Goal: Communication & Community: Answer question/provide support

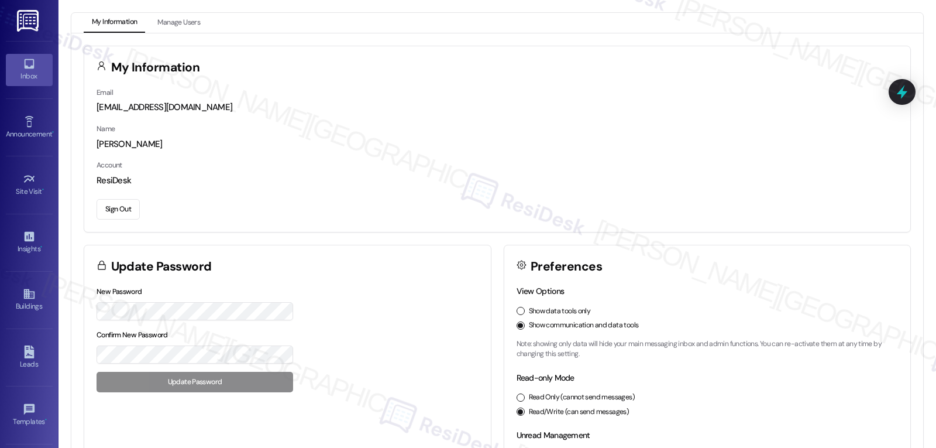
click at [33, 69] on link "Inbox" at bounding box center [29, 70] width 47 height 32
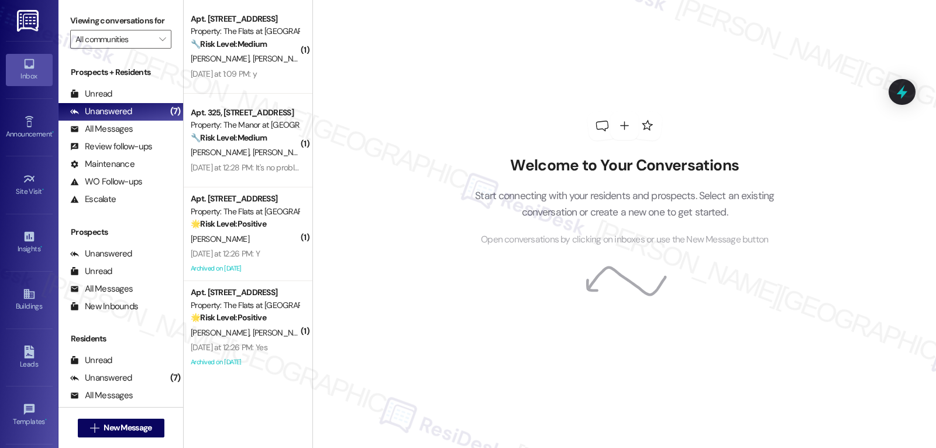
scroll to position [10, 0]
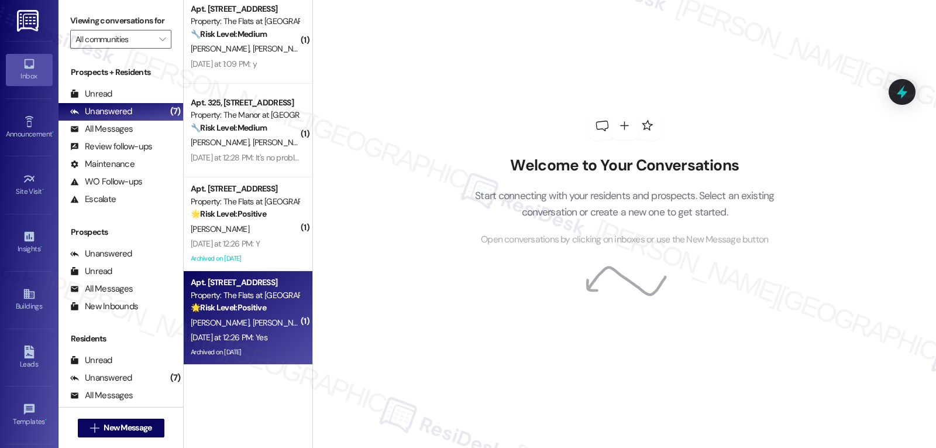
click at [261, 353] on div "Archived on [DATE]" at bounding box center [245, 352] width 111 height 15
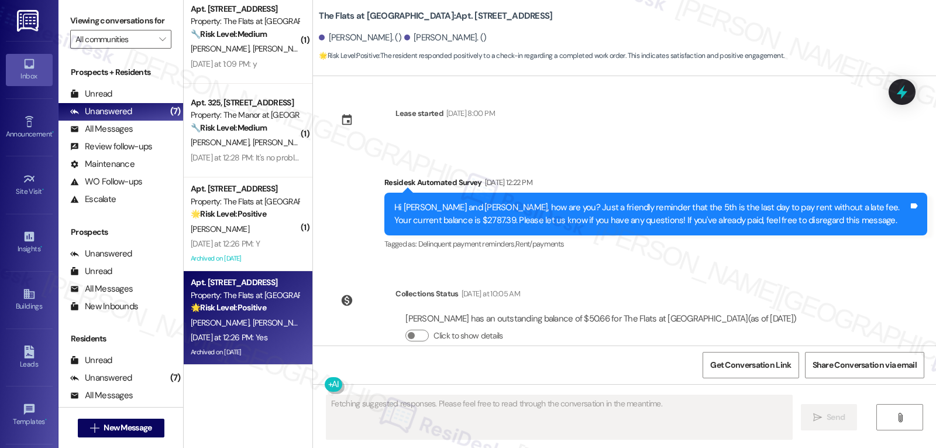
scroll to position [4245, 0]
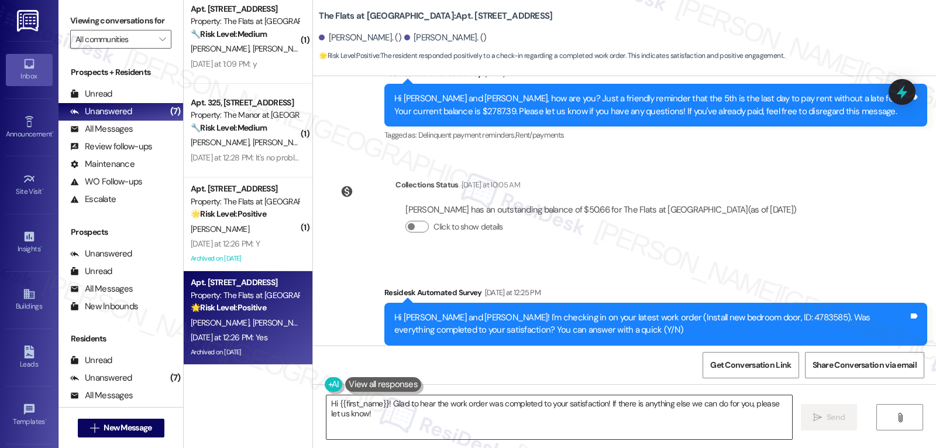
click at [543, 415] on textarea "Hi {{first_name}}! Glad to hear the work order was completed to your satisfacti…" at bounding box center [560, 417] width 466 height 44
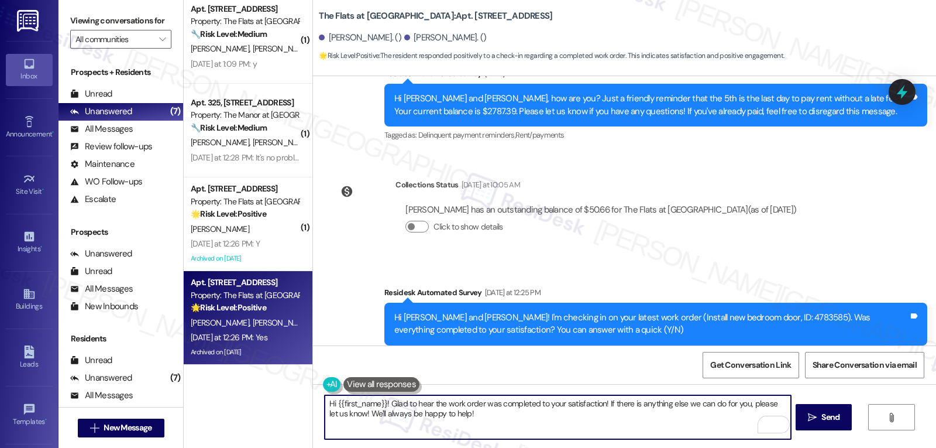
click at [330, 404] on textarea "Hi {{first_name}}! Glad to hear the work order was completed to your satisfacti…" at bounding box center [558, 417] width 466 height 44
click at [462, 432] on textarea "Hi Elisa! Glad to hear the work order was completed to your satisfaction! If th…" at bounding box center [558, 417] width 466 height 44
type textarea "Hi Elisa! Glad to hear the work order was completed to your satisfaction! If th…"
click at [821, 407] on button " Send" at bounding box center [824, 417] width 57 height 26
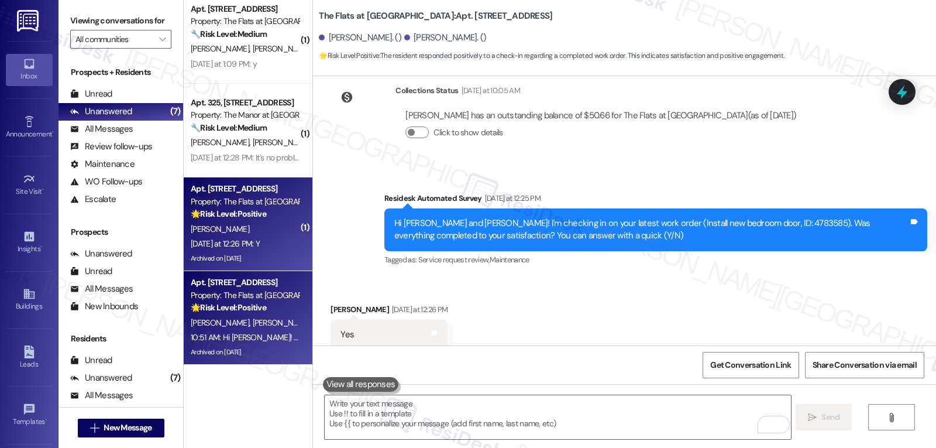
scroll to position [0, 0]
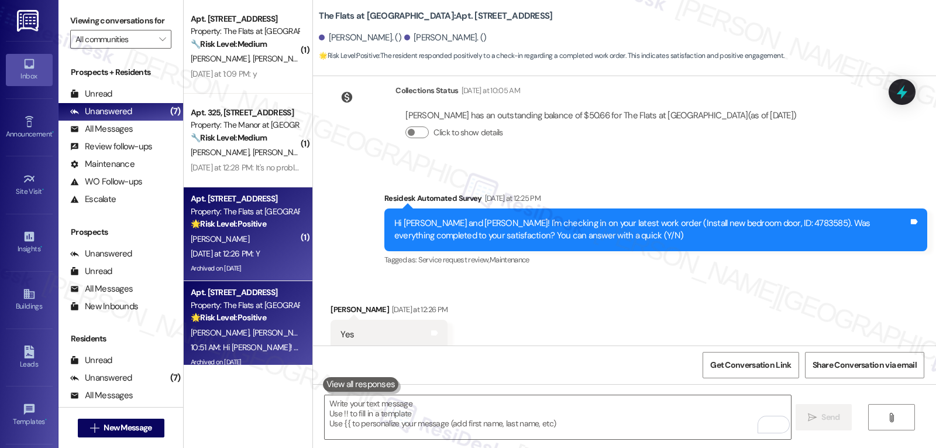
click at [246, 253] on div "Yesterday at 12:26 PM: Y Yesterday at 12:26 PM: Y" at bounding box center [225, 253] width 69 height 11
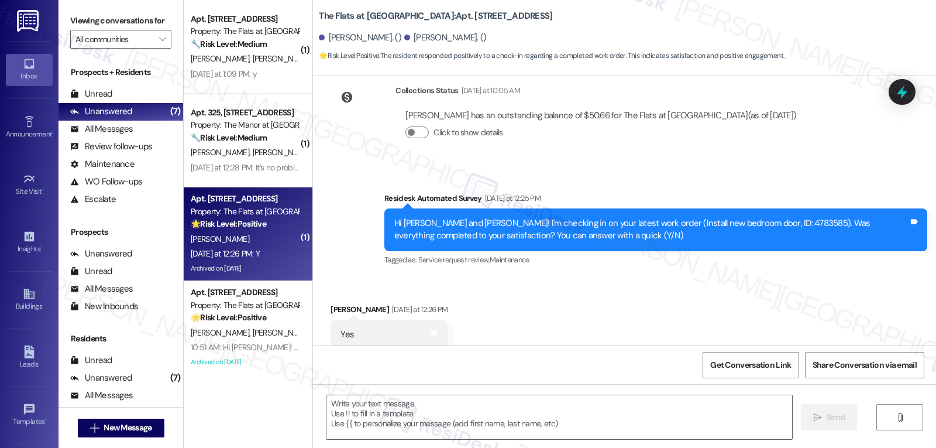
type textarea "Fetching suggested responses. Please feel free to read through the conversation…"
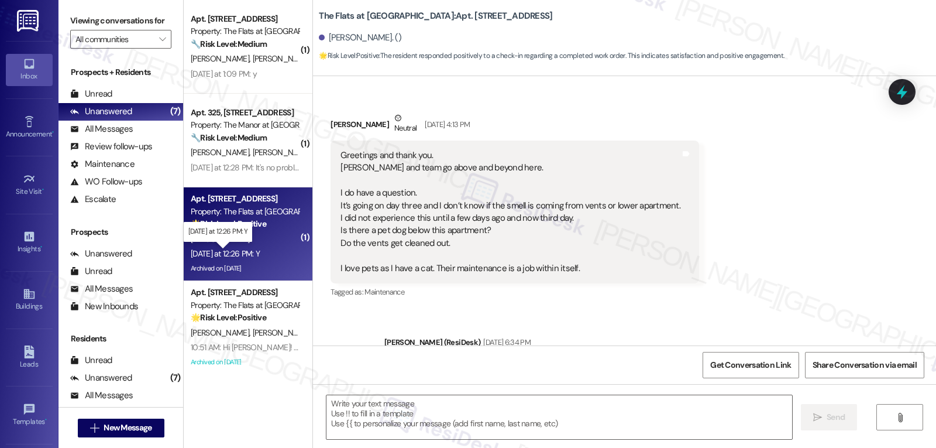
type textarea "Fetching suggested responses. Please feel free to read through the conversation…"
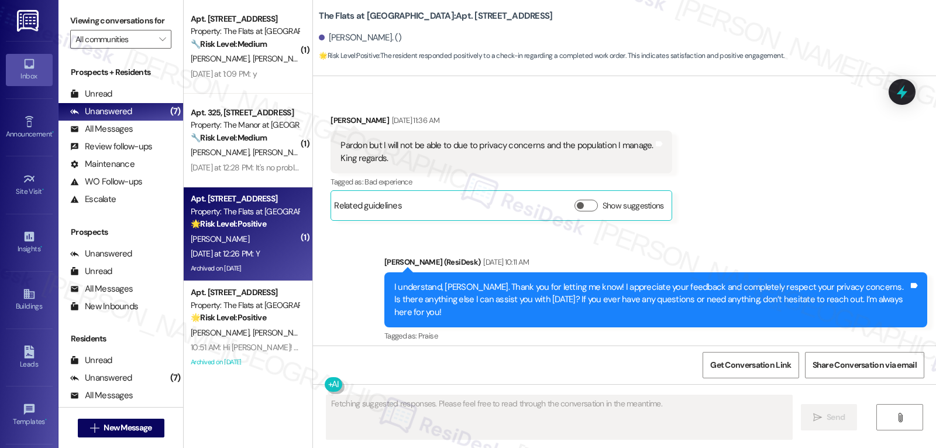
scroll to position [13235, 0]
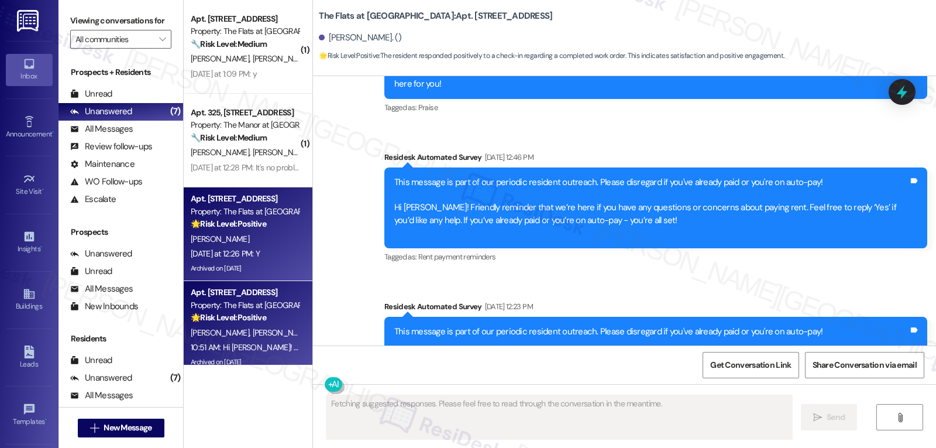
click at [255, 351] on div "10:51 AM: Hi Elisa! Glad to hear the work order was completed to your satisfact…" at bounding box center [509, 347] width 636 height 11
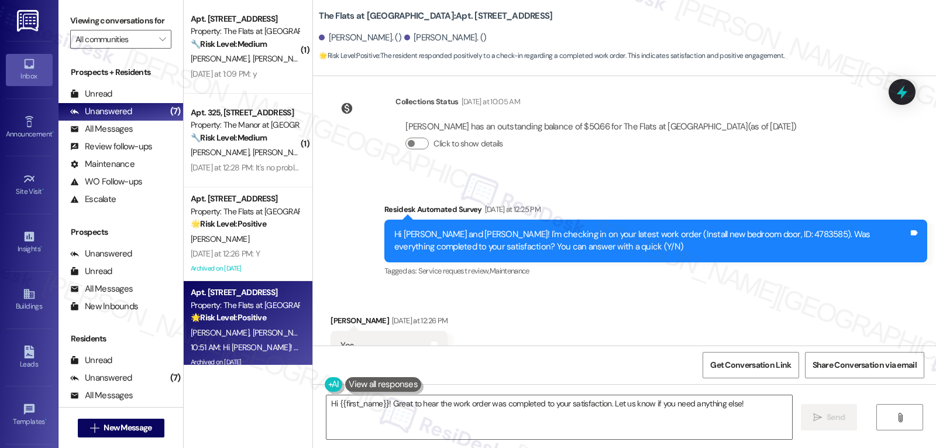
scroll to position [4356, 0]
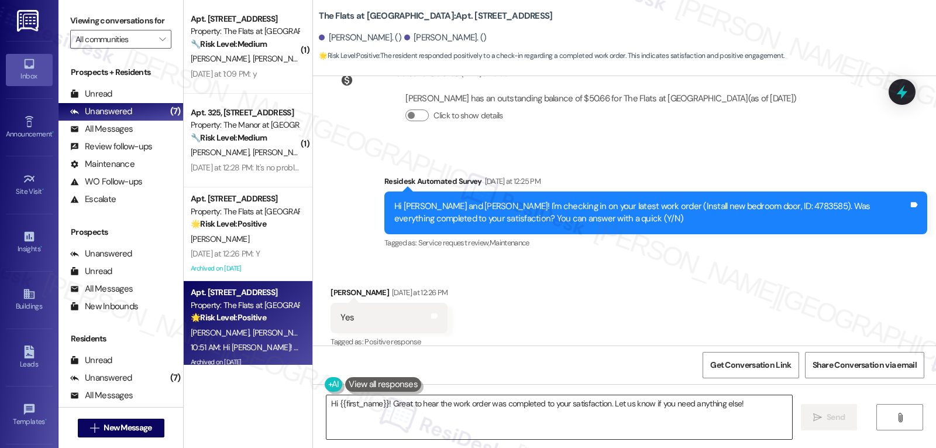
click at [582, 421] on textarea "Hi {{first_name}}! Great to hear the work order was completed to your satisfact…" at bounding box center [560, 417] width 466 height 44
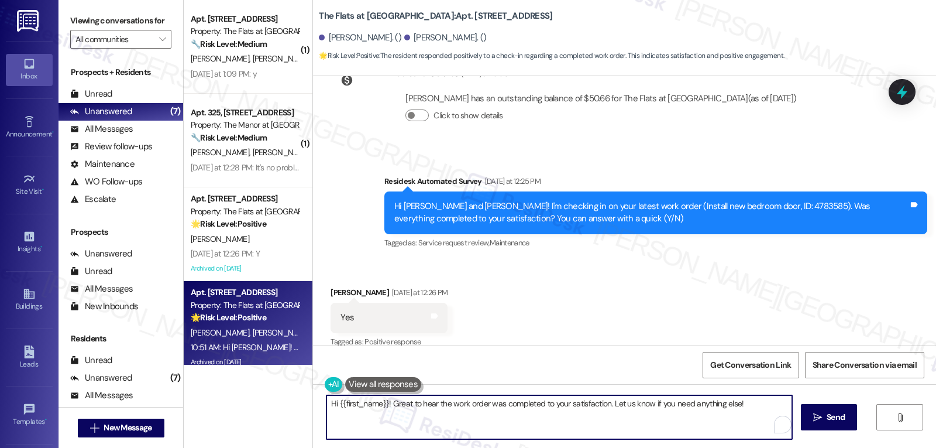
paste textarea "I’d love to know, has your experience at {{property}} been what you expected? Y…"
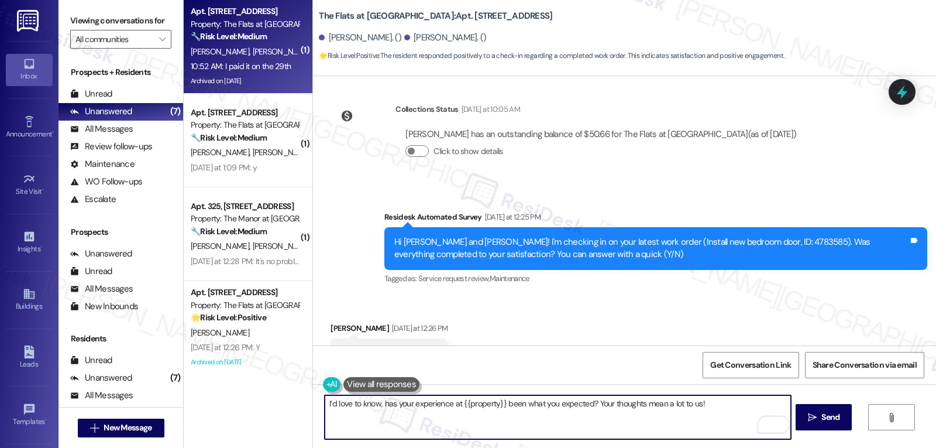
scroll to position [4437, 0]
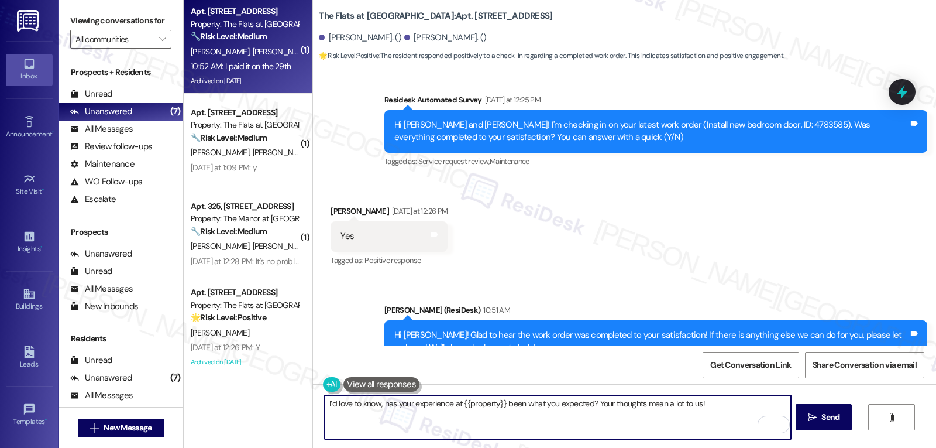
click at [415, 418] on textarea "I’d love to know, has your experience at {{property}} been what you expected? Y…" at bounding box center [558, 417] width 466 height 44
type textarea "A"
paste textarea "I’d love to know, has your experience at {{property}} been what you expected? Y…"
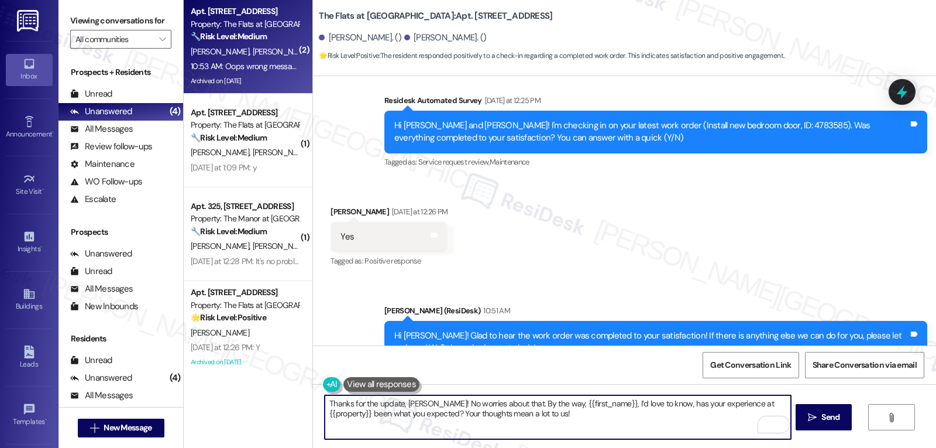
scroll to position [4519, 0]
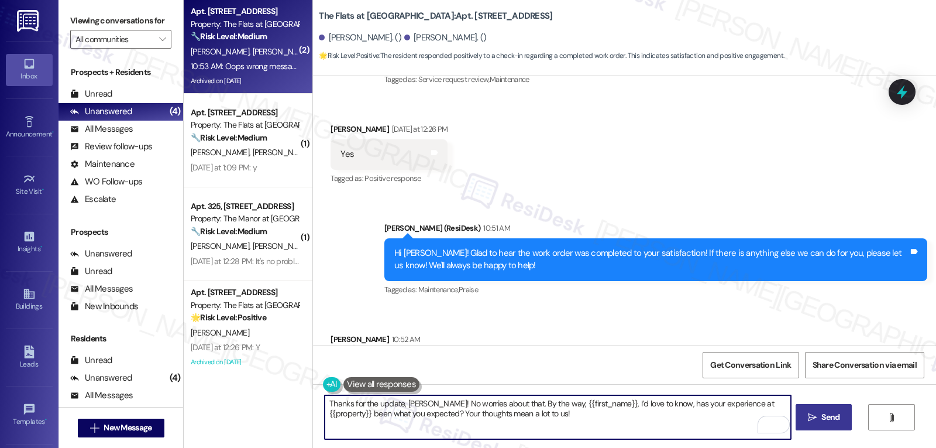
type textarea "Thanks for the update, Andre! No worries about that. By the way, {{first_name}}…"
click at [825, 415] on span "Send" at bounding box center [831, 417] width 18 height 12
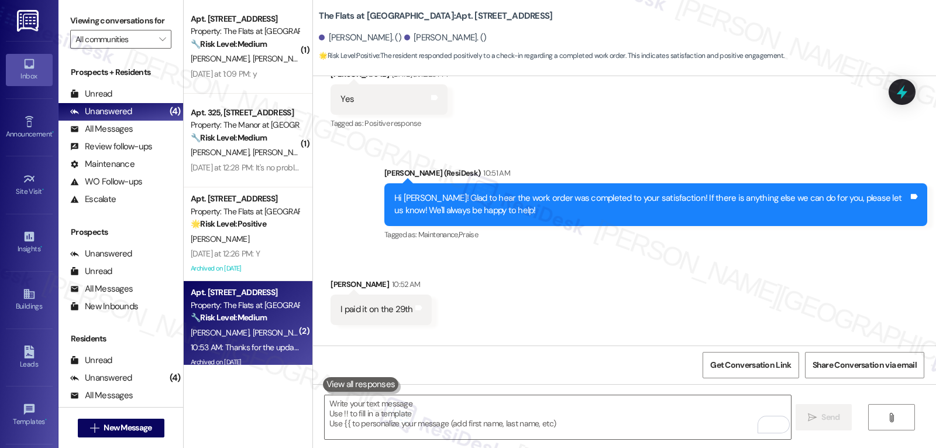
scroll to position [4613, 0]
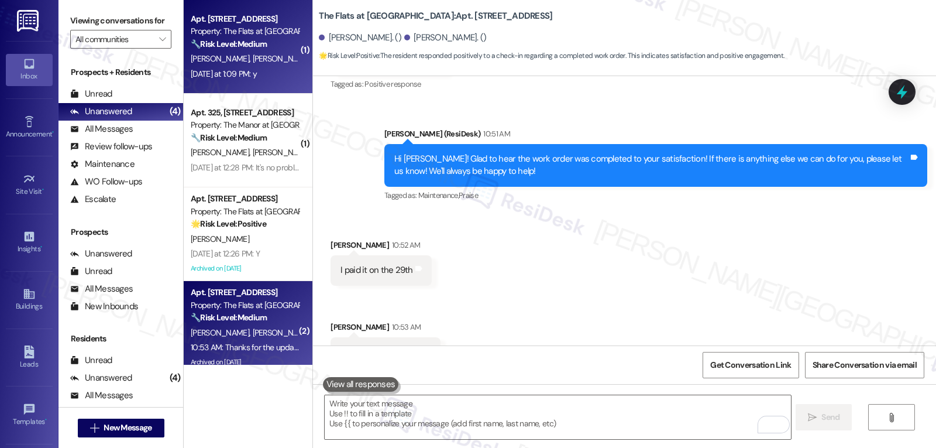
click at [273, 77] on div "Yesterday at 1:09 PM: y Yesterday at 1:09 PM: y" at bounding box center [245, 74] width 111 height 15
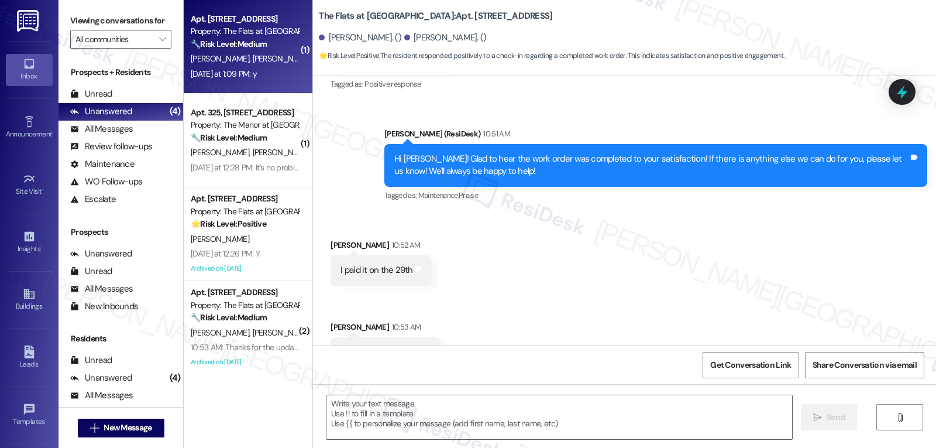
type textarea "Fetching suggested responses. Please feel free to read through the conversation…"
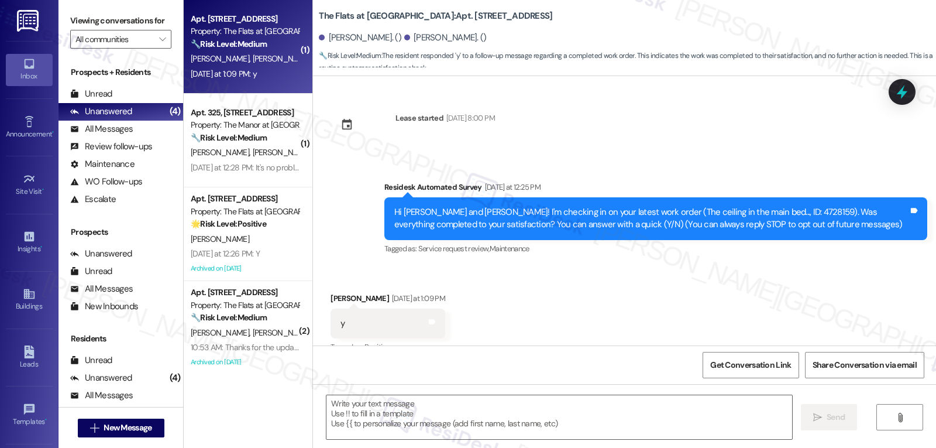
scroll to position [19, 0]
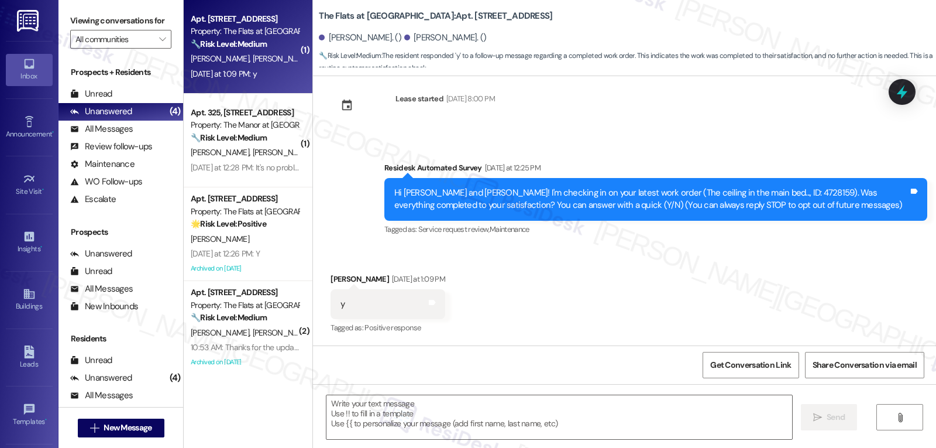
type textarea "Fetching suggested responses. Please feel free to read through the conversation…"
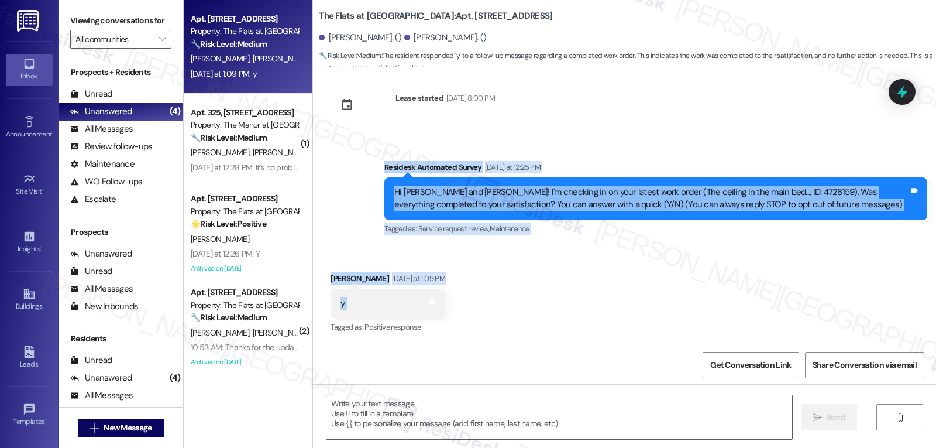
drag, startPoint x: 372, startPoint y: 167, endPoint x: 478, endPoint y: 305, distance: 174.4
click at [478, 305] on div "Lease started Jun 29, 2025 at 8:00 PM Survey, sent via SMS Residesk Automated S…" at bounding box center [624, 210] width 623 height 269
copy div "Residesk Automated Survey Yesterday at 12:25 PM Hi Tameka and Marcus! I'm check…"
click at [570, 421] on textarea at bounding box center [560, 417] width 466 height 44
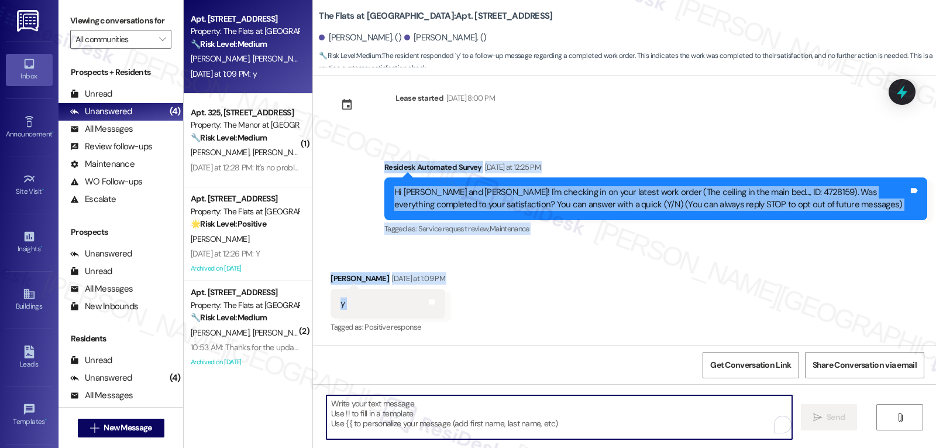
paste textarea "Thanks for confirming, Marcus! Glad to hear everything’s been taken care of. Le…"
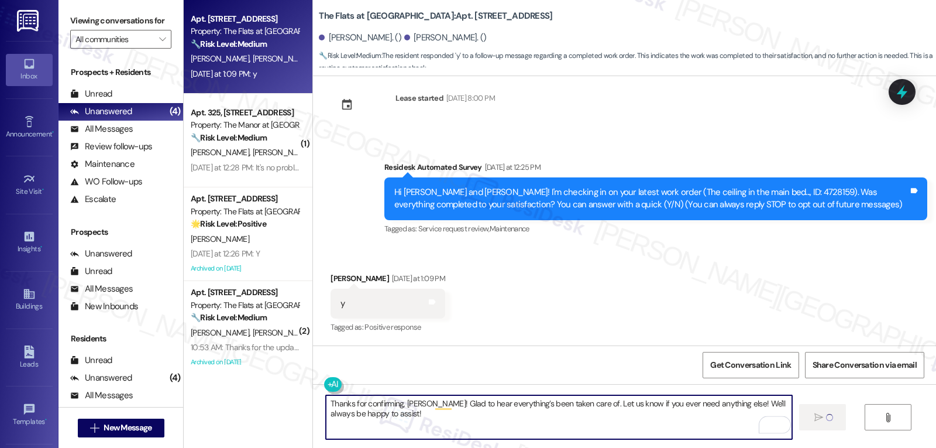
type textarea "Thanks for confirming, Marcus! Glad to hear everything’s been taken care of. Le…"
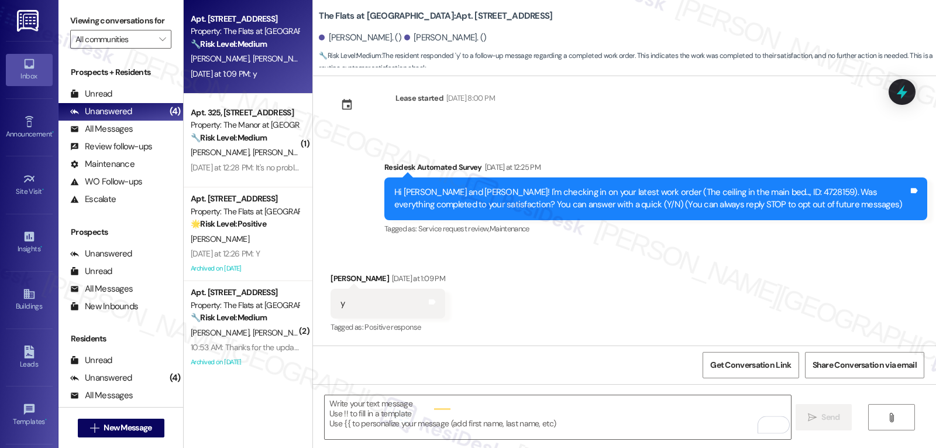
scroll to position [19, 0]
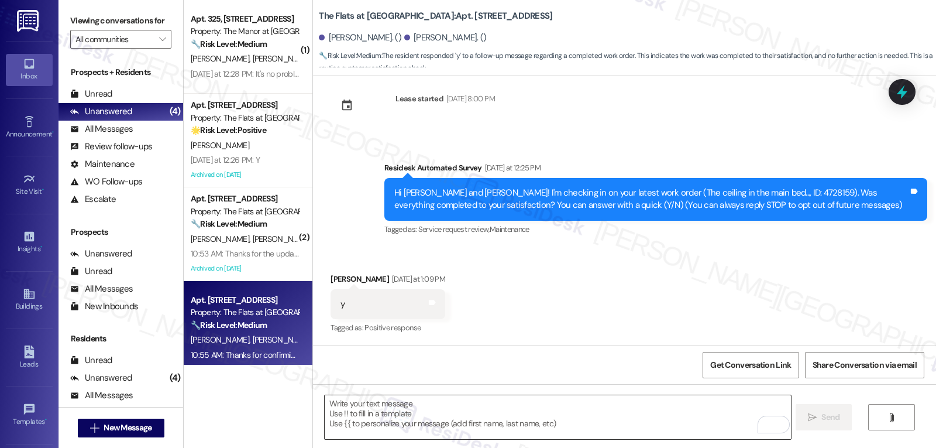
click at [437, 426] on textarea "To enrich screen reader interactions, please activate Accessibility in Grammarl…" at bounding box center [558, 417] width 466 height 44
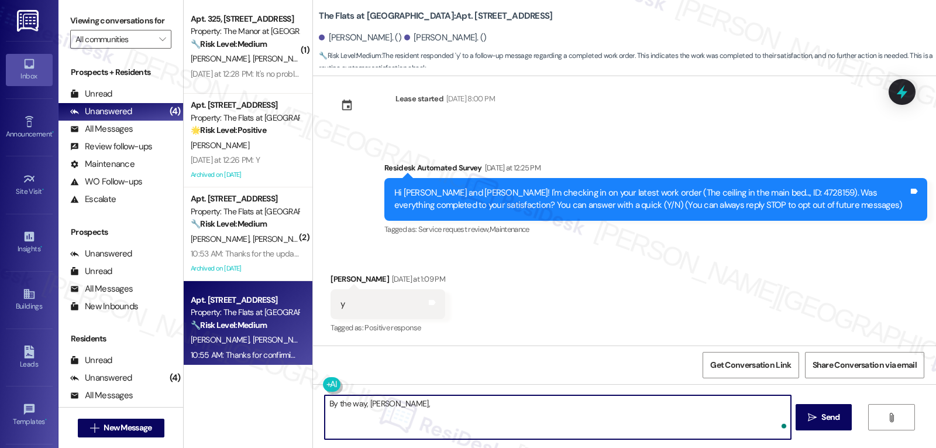
paste textarea "how are things going at {{property}}? Has it been everything you were looking f…"
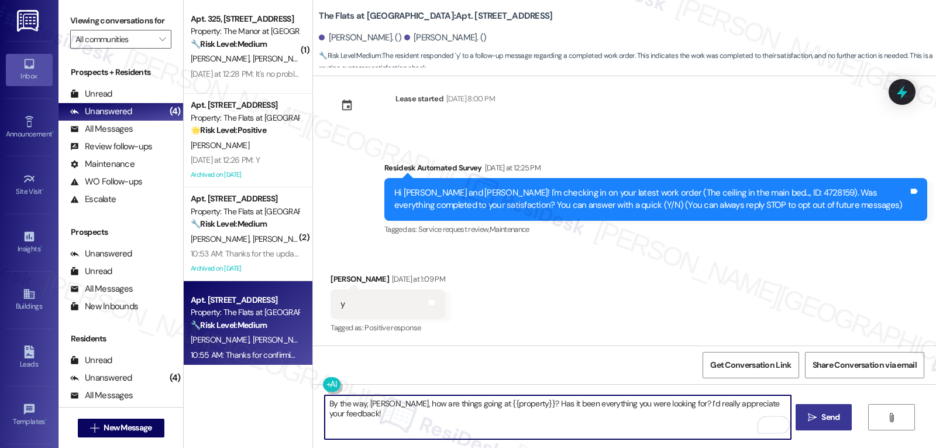
type textarea "By the way, Marcus, how are things going at {{property}}? Has it been everythin…"
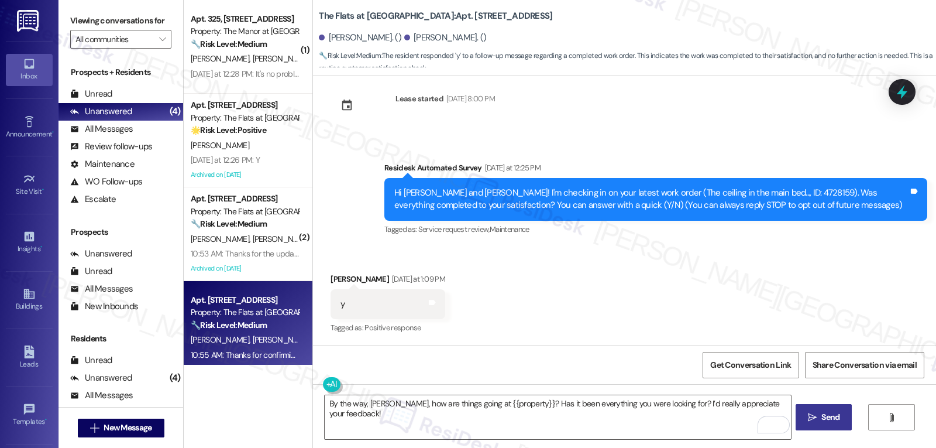
click at [822, 418] on span "Send" at bounding box center [831, 417] width 18 height 12
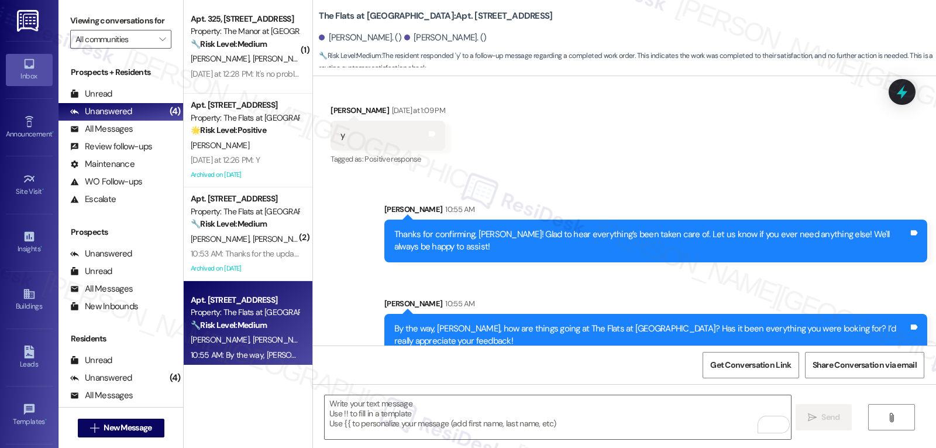
scroll to position [208, 0]
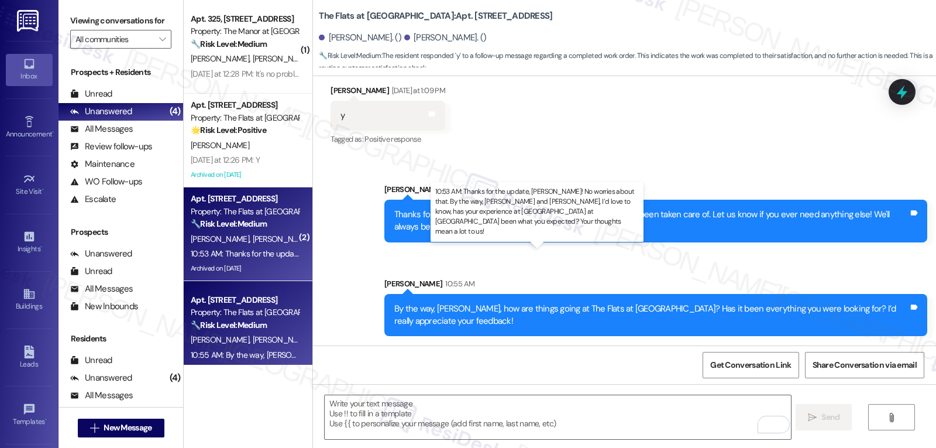
click at [233, 258] on div "10:53 AM: Thanks for the update, Andre! No worries about that. By the way, Andr…" at bounding box center [652, 253] width 923 height 11
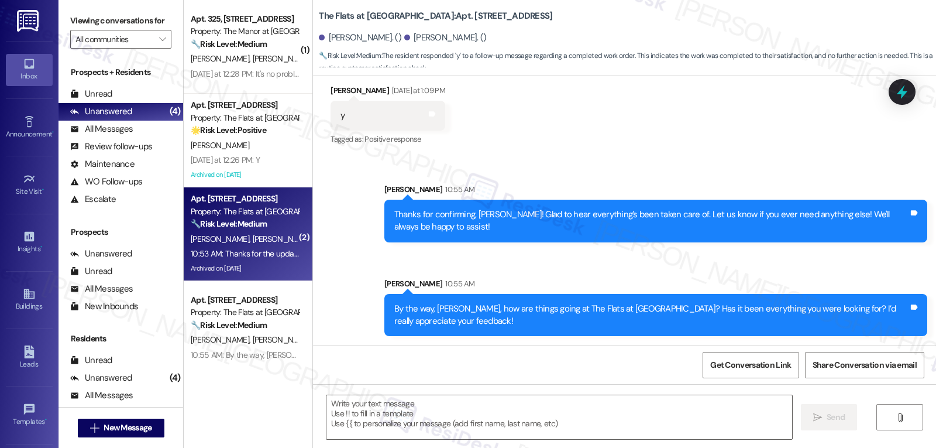
type textarea "Fetching suggested responses. Please feel free to read through the conversation…"
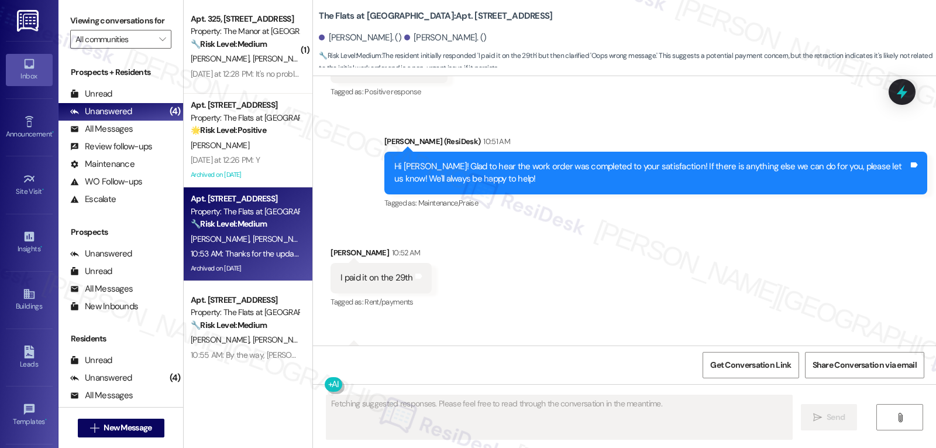
scroll to position [4631, 0]
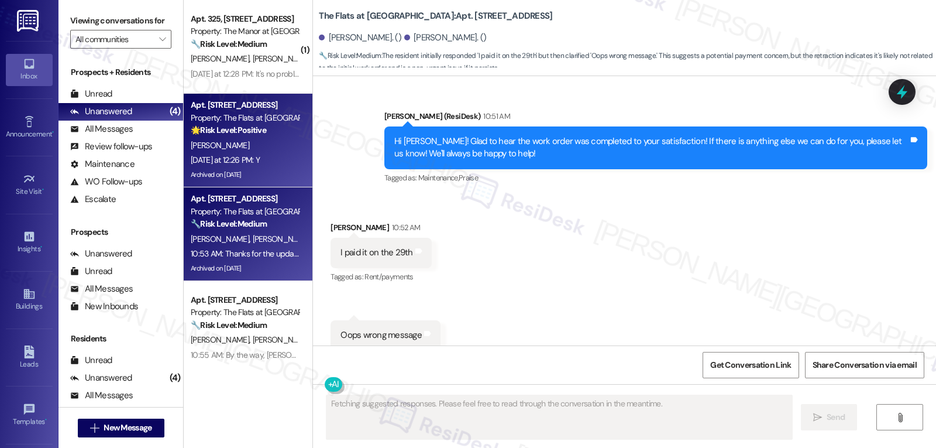
click at [235, 141] on div "[PERSON_NAME]" at bounding box center [245, 145] width 111 height 15
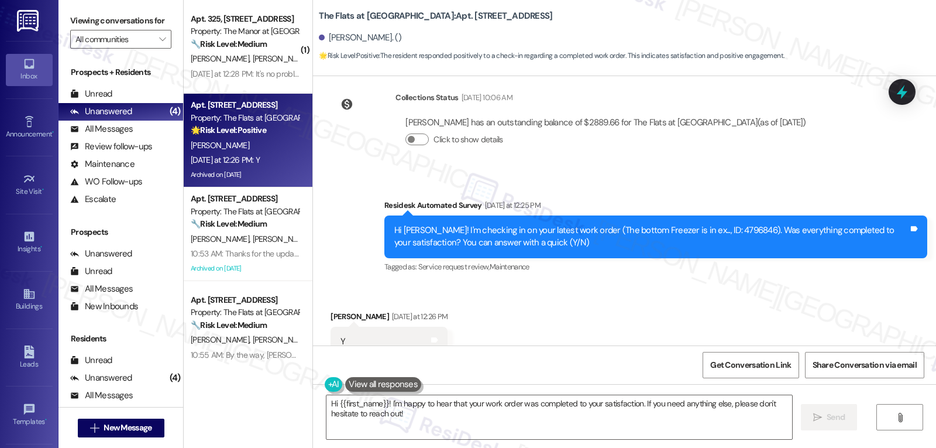
scroll to position [13593, 0]
click at [439, 427] on textarea "Hi {{first_name}}! I'm happy to hear that your work order was completed to your…" at bounding box center [560, 417] width 466 height 44
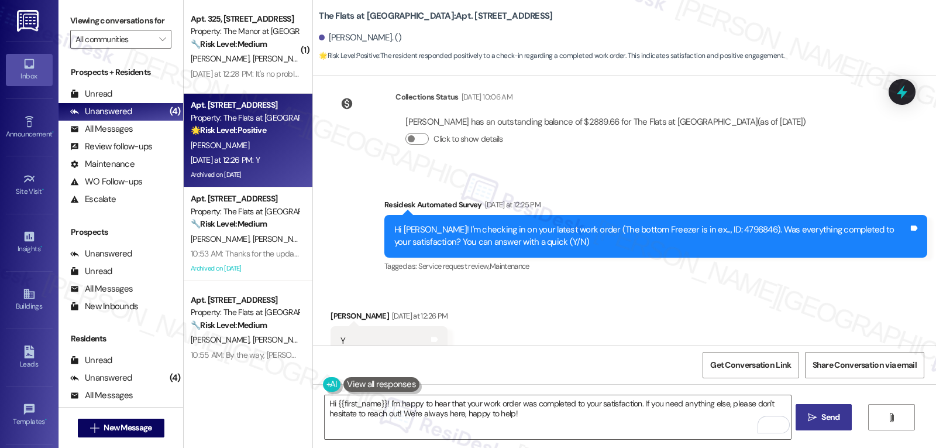
click at [826, 423] on span "Send" at bounding box center [831, 417] width 18 height 12
type textarea "Fetching suggested responses. Please feel free to read through the conversation…"
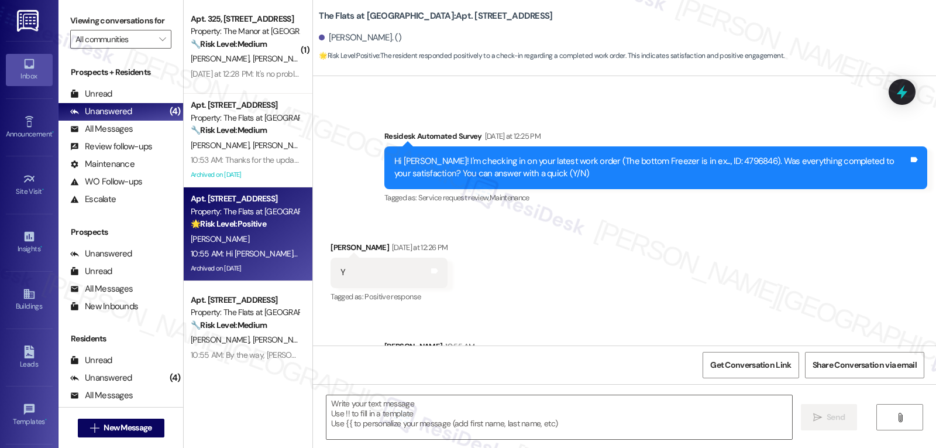
scroll to position [13687, 0]
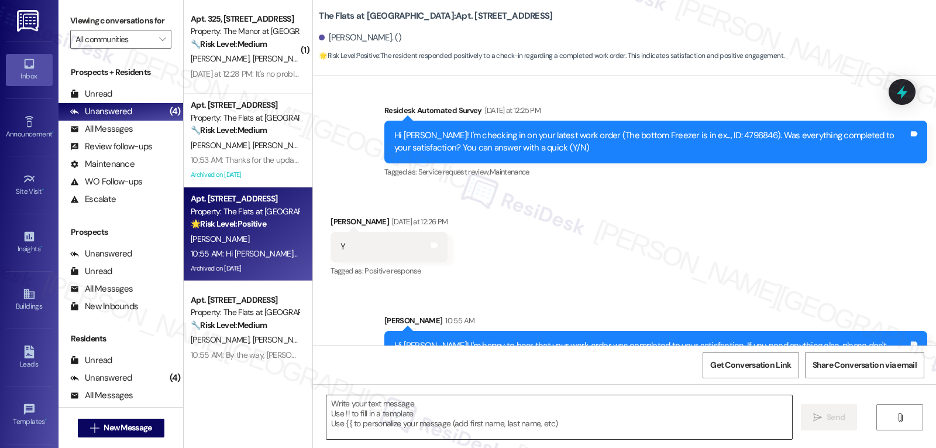
click at [455, 429] on textarea "To enrich screen reader interactions, please activate Accessibility in Grammarl…" at bounding box center [560, 417] width 466 height 44
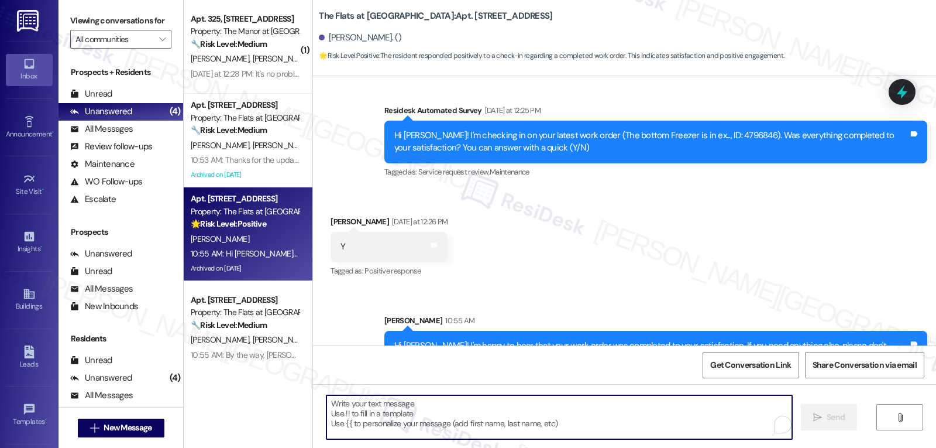
paste textarea "I hope you’ve been loving your time at {{property}}! Has it lived up to what yo…"
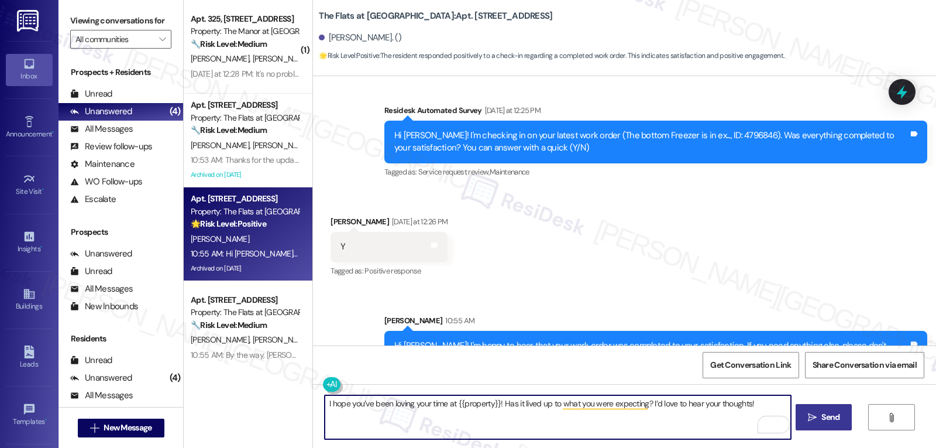
click at [325, 400] on textarea "I hope you’ve been loving your time at {{property}}! Has it lived up to what yo…" at bounding box center [558, 417] width 466 height 44
type textarea "Marguerita, I hope you’ve been loving your time at {{property}}! Has it lived u…"
click at [815, 417] on icon "" at bounding box center [812, 417] width 9 height 9
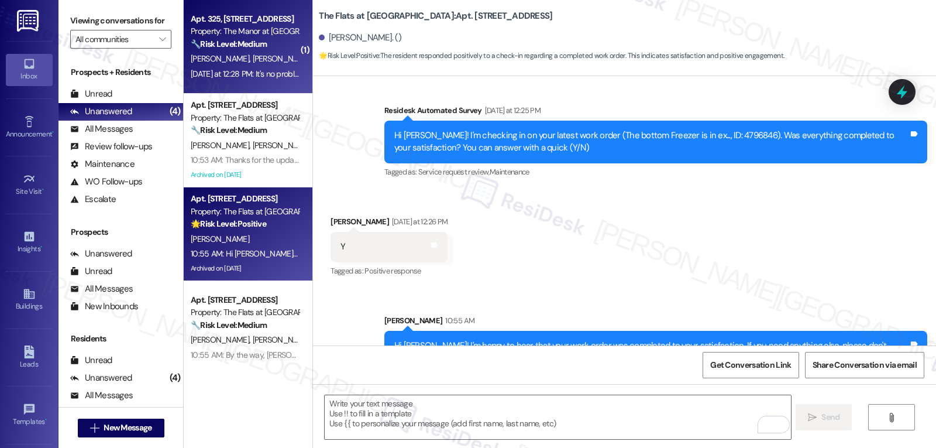
scroll to position [13592, 0]
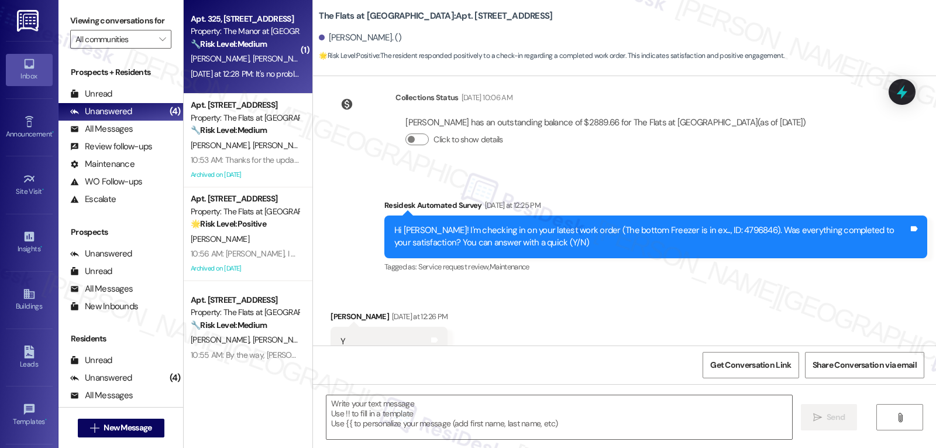
type textarea "Fetching suggested responses. Please feel free to read through the conversation…"
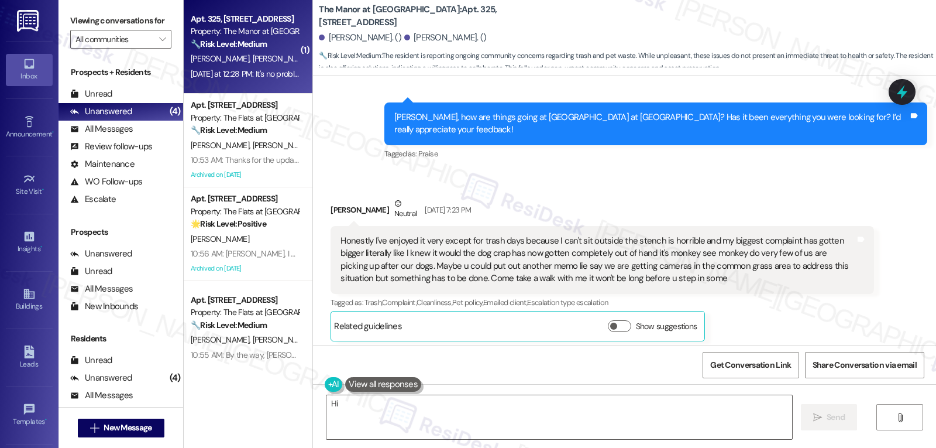
scroll to position [15183, 0]
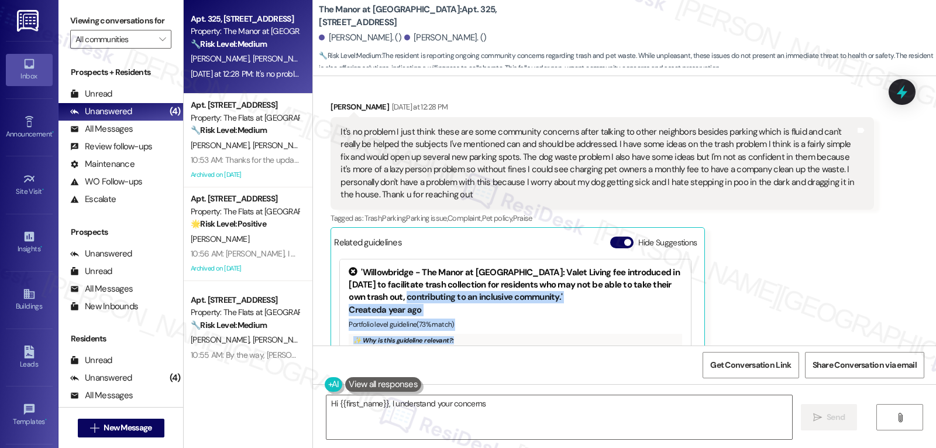
drag, startPoint x: 376, startPoint y: 193, endPoint x: 456, endPoint y: 235, distance: 91.1
click at [456, 259] on div "'Willowbridge - The Manor at Downington: Valet Living fee introduced in July 20…" at bounding box center [515, 329] width 351 height 141
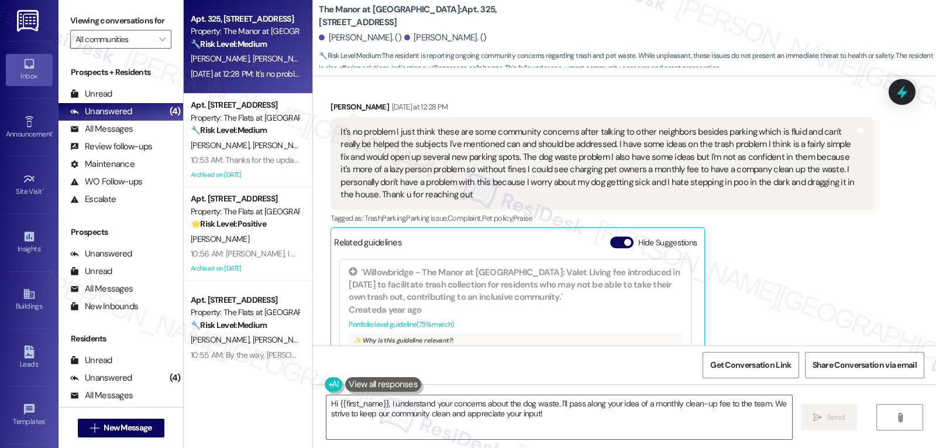
click at [611, 236] on div "Hide Suggestions" at bounding box center [656, 244] width 92 height 17
click at [612, 236] on button "Hide Suggestions" at bounding box center [621, 242] width 23 height 12
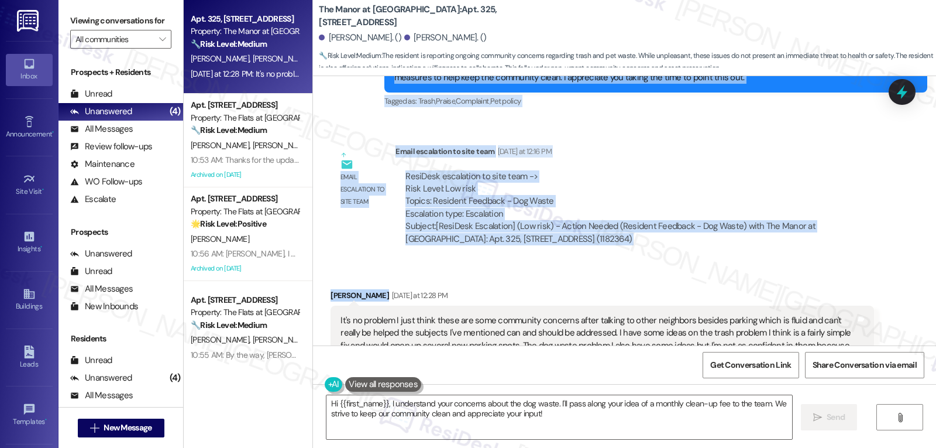
scroll to position [15004, 0]
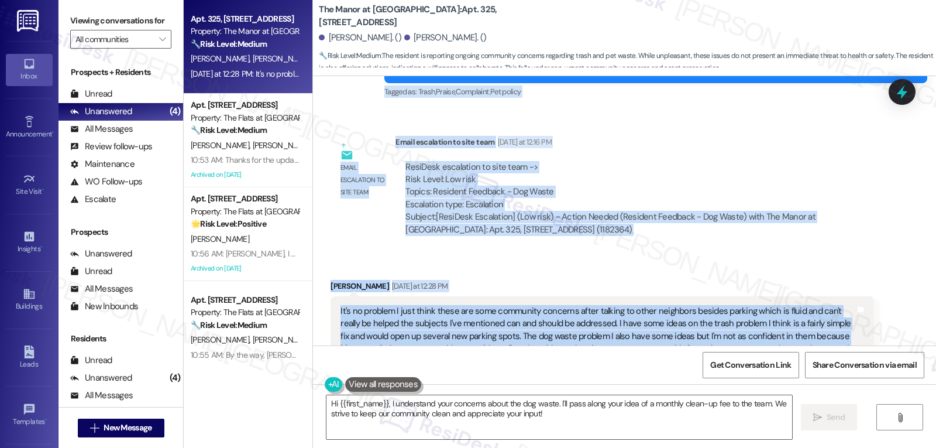
drag, startPoint x: 369, startPoint y: 139, endPoint x: 456, endPoint y: 275, distance: 161.3
click at [456, 275] on div "Announcement, sent via SMS Sarah (ResiDesk) May 22, 2024 at 3:06 PM Hi Renee an…" at bounding box center [624, 210] width 623 height 269
copy div "Sarah (ResiDesk) Yesterday at 12:15 PM Hi Charles, thank you for sharing your h…"
click at [591, 427] on textarea "Hi {{first_name}}, I understand your concerns about the dog waste. I'll pass al…" at bounding box center [560, 417] width 466 height 44
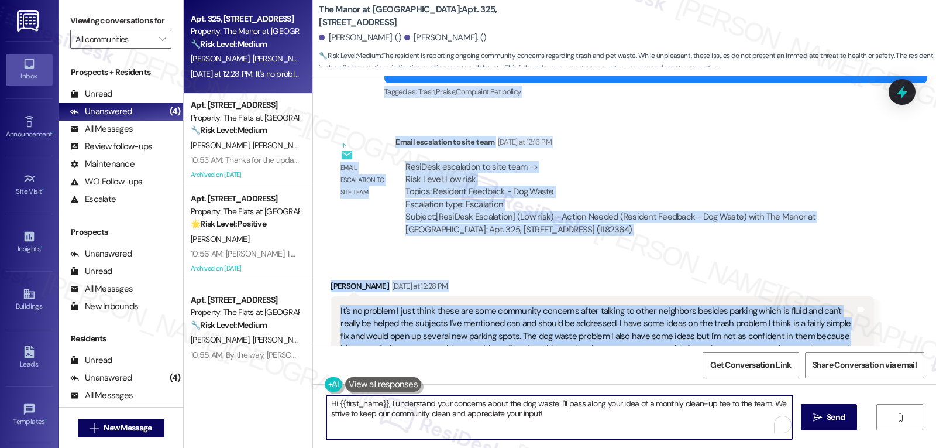
paste textarea "Thanks so much for sharing your thoughts, Charles — it really means a lot that …"
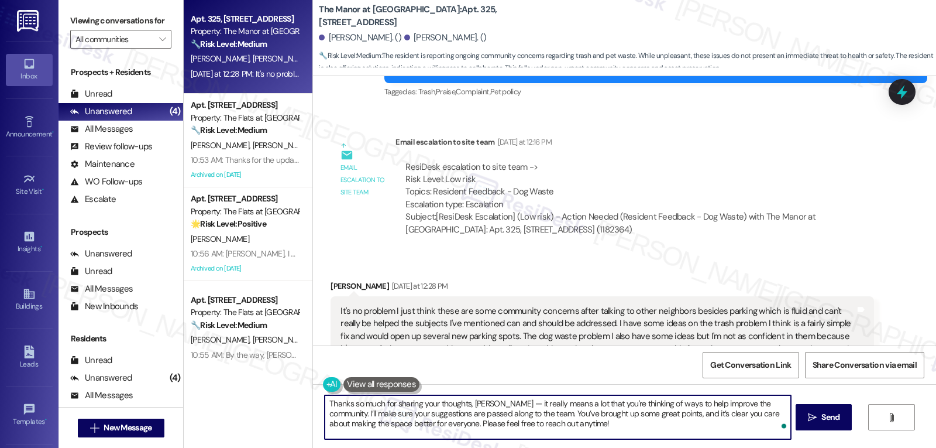
click at [496, 407] on textarea "Thanks so much for sharing your thoughts, Charles — it really means a lot that …" at bounding box center [558, 417] width 466 height 44
type textarea "Thanks so much for sharing your thoughts, Charles. It really means a lot that y…"
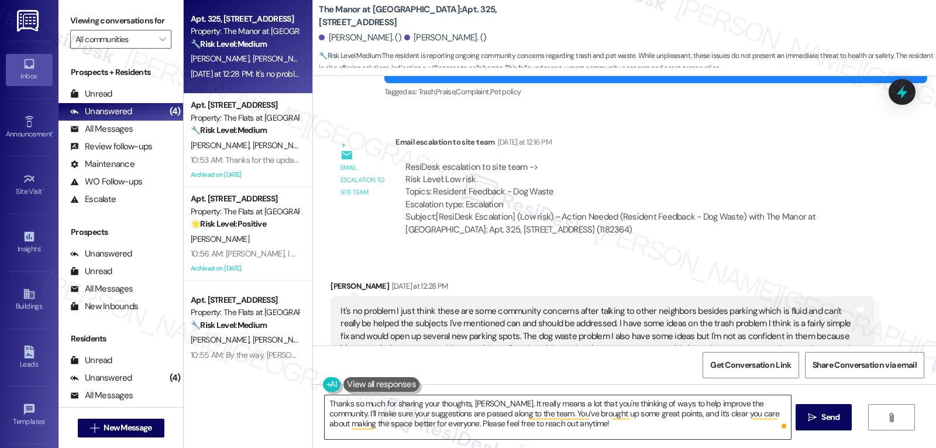
click at [569, 430] on textarea "Thanks so much for sharing your thoughts, Charles. It really means a lot that y…" at bounding box center [558, 417] width 466 height 44
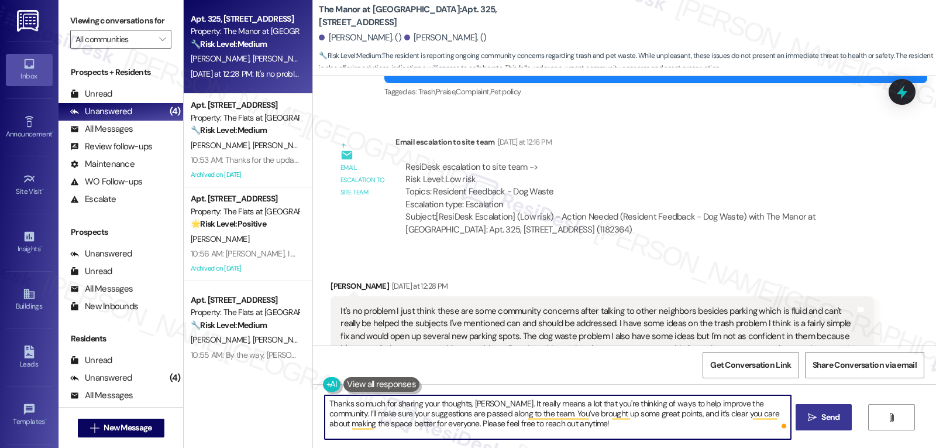
click at [834, 418] on span "Send" at bounding box center [831, 417] width 18 height 12
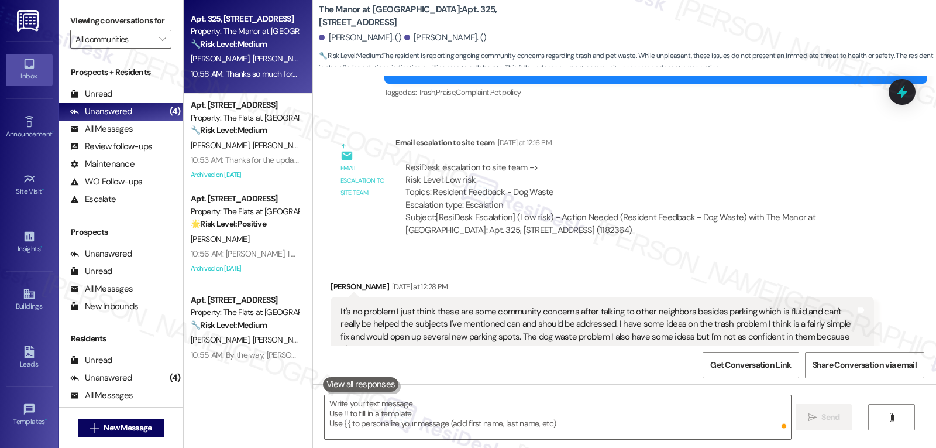
scroll to position [15110, 0]
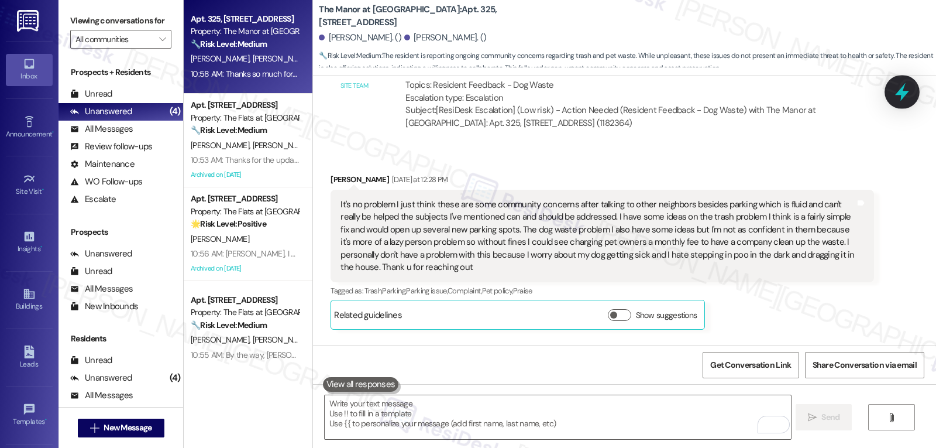
click at [904, 88] on icon at bounding box center [902, 92] width 14 height 18
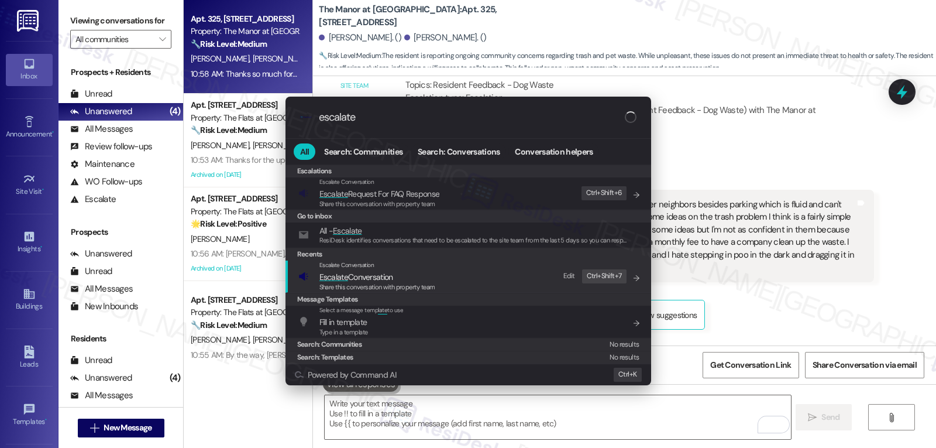
type input "escalate"
click at [382, 277] on span "Escalate Conversation" at bounding box center [357, 277] width 74 height 11
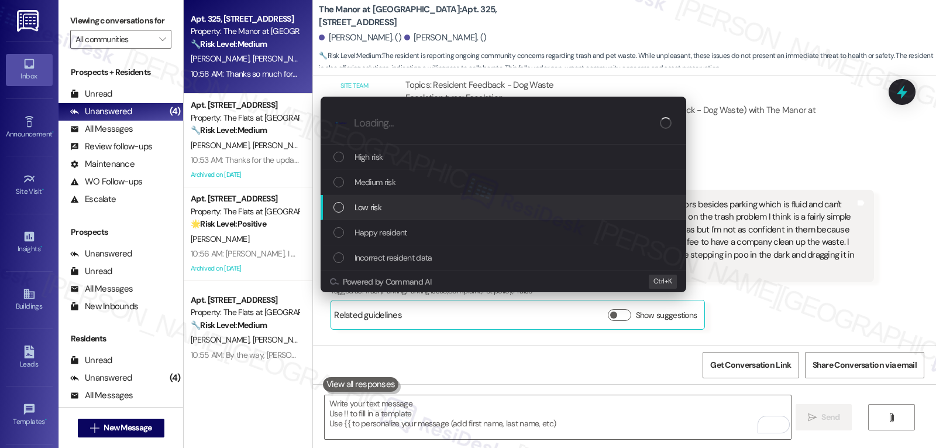
click at [377, 203] on span "Low risk" at bounding box center [368, 207] width 27 height 13
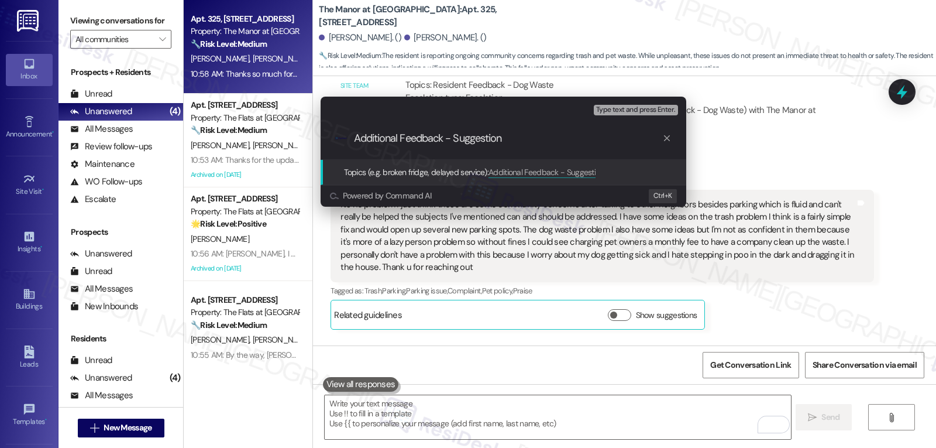
type input "Additional Feedback - Suggestions"
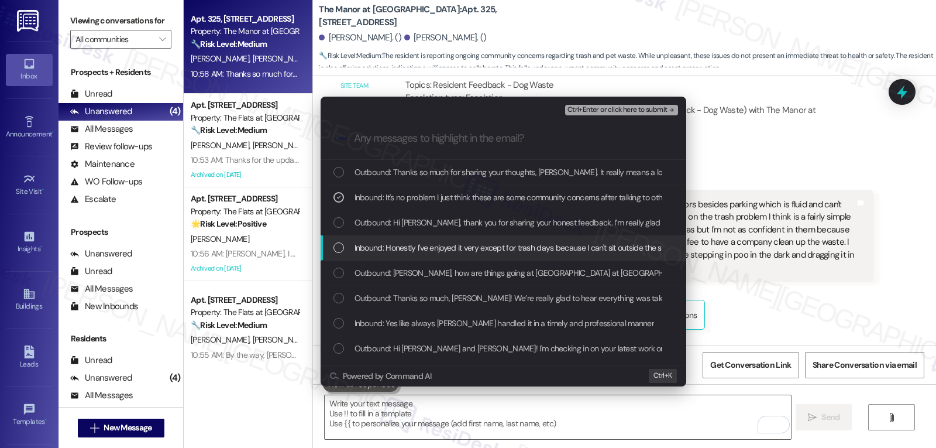
click at [347, 253] on div "Inbound: Honestly I've enjoyed it very except for trash days because I can't si…" at bounding box center [505, 247] width 342 height 13
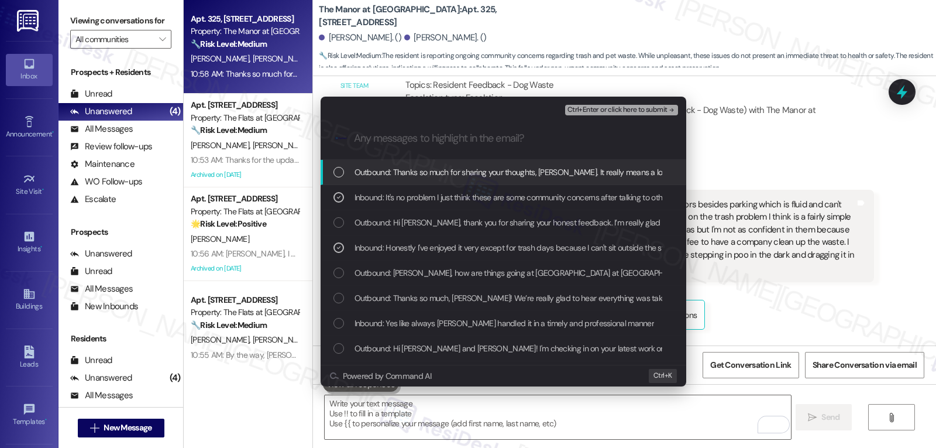
click at [630, 106] on span "Ctrl+Enter or click here to submit" at bounding box center [618, 110] width 100 height 8
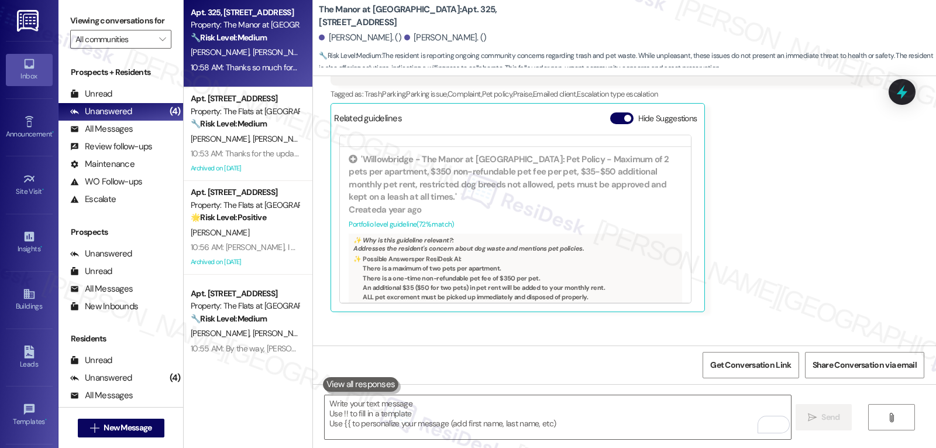
scroll to position [10, 0]
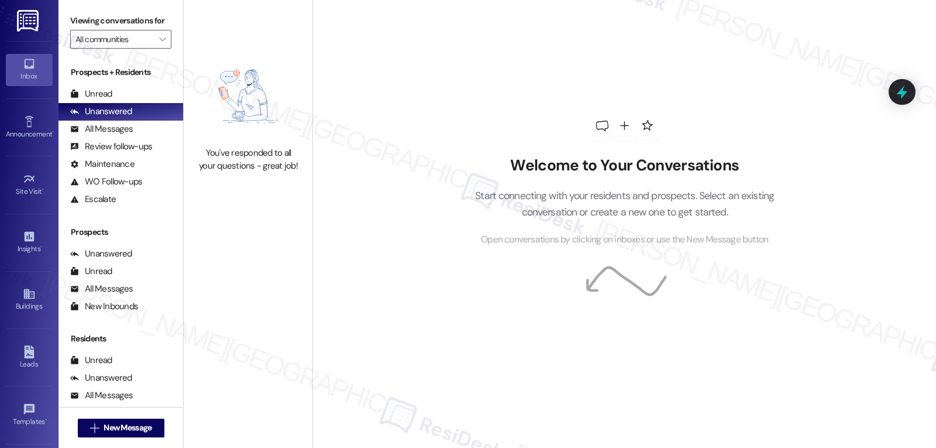
scroll to position [111, 0]
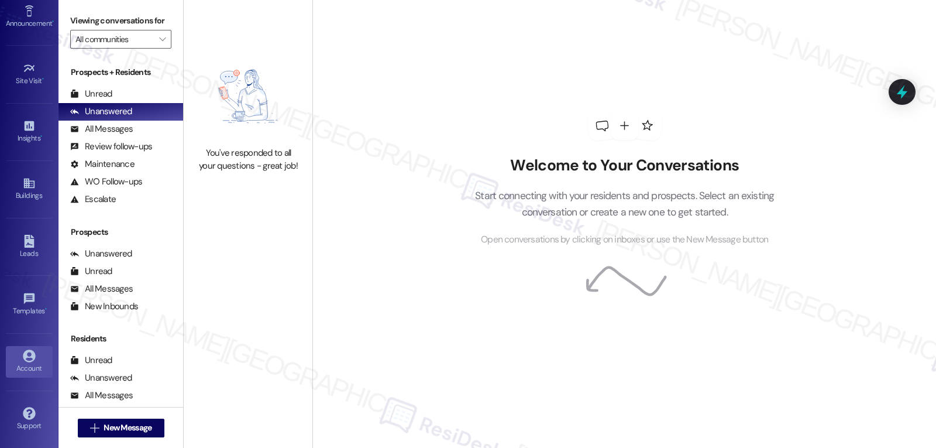
click at [22, 367] on div "Account" at bounding box center [29, 368] width 59 height 12
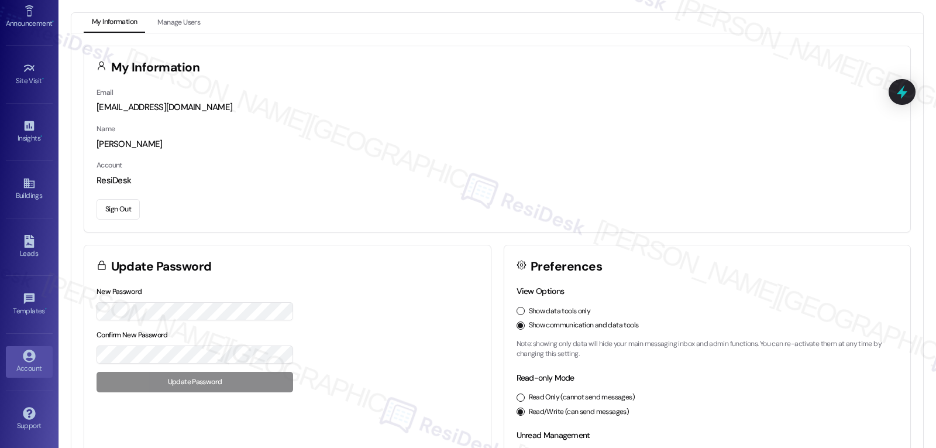
click at [114, 214] on button "Sign Out" at bounding box center [118, 209] width 43 height 20
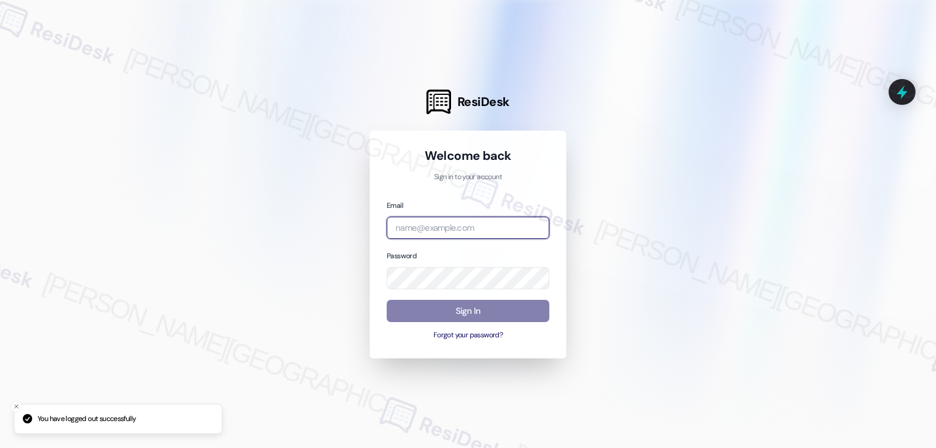
click at [407, 224] on input "email" at bounding box center [468, 228] width 163 height 23
click at [473, 228] on input "email" at bounding box center [468, 228] width 163 height 23
paste input "automated-surveys-archway_equities-jomar.punay@archway_equities.com"
type input "automated-surveys-archway_equities-jomar.punay@archway_equities.com"
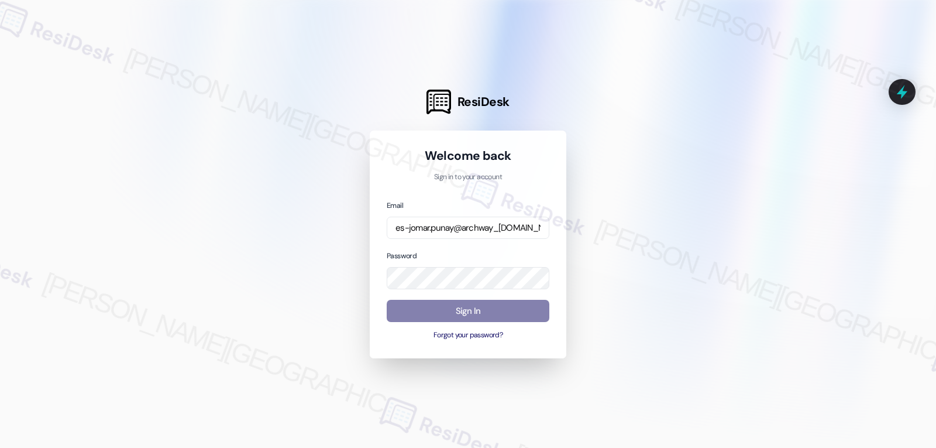
scroll to position [0, 0]
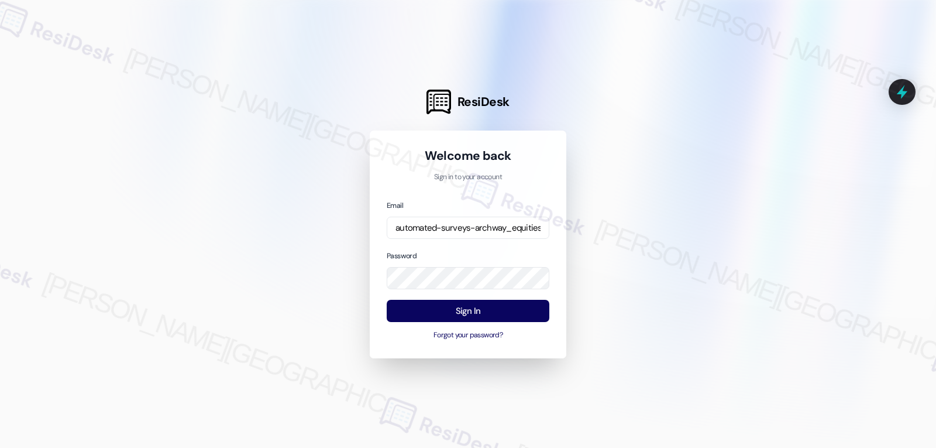
click at [472, 254] on div "Password" at bounding box center [468, 269] width 163 height 40
click at [488, 312] on button "Sign In" at bounding box center [468, 311] width 163 height 23
